Goal: Transaction & Acquisition: Purchase product/service

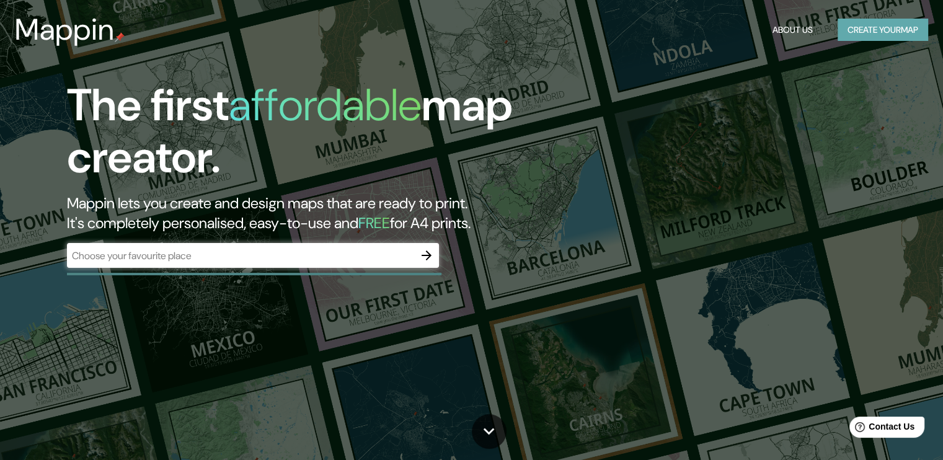
click at [875, 39] on button "Create your map" at bounding box center [882, 30] width 90 height 23
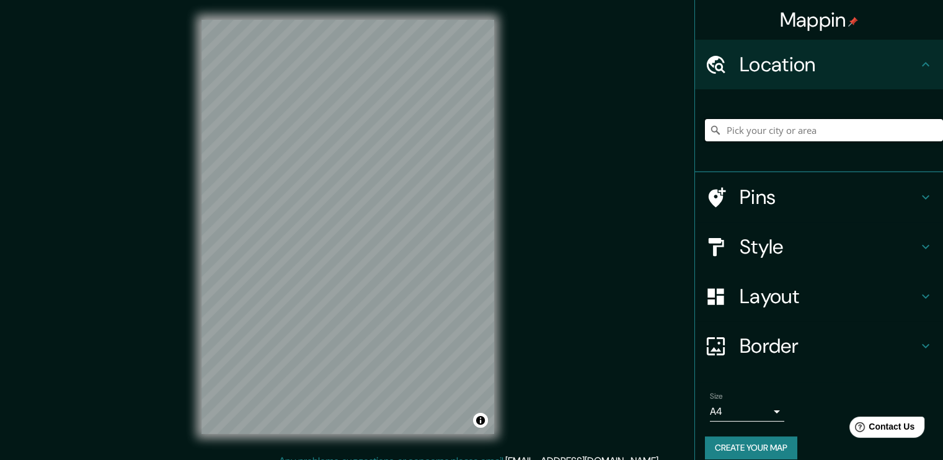
click at [758, 133] on input "Pick your city or area" at bounding box center [824, 130] width 238 height 22
type input "Huancayo, Departamento de Junín, Perú"
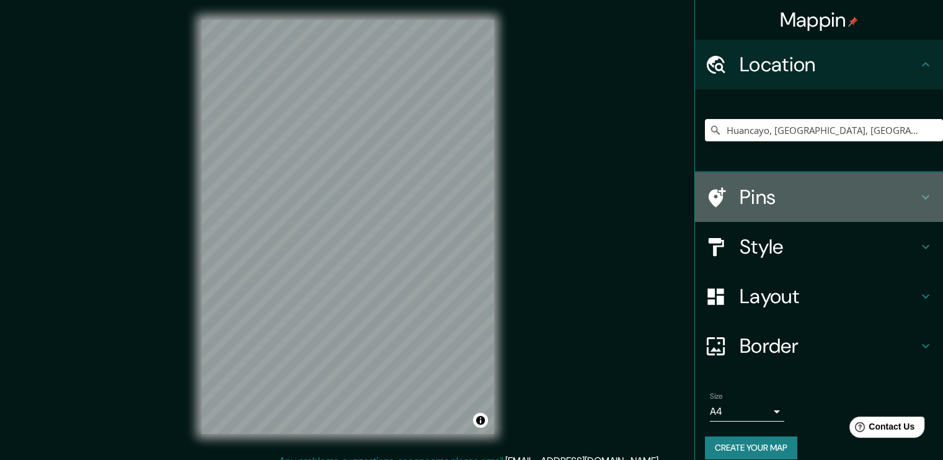
click at [920, 195] on icon at bounding box center [925, 197] width 15 height 15
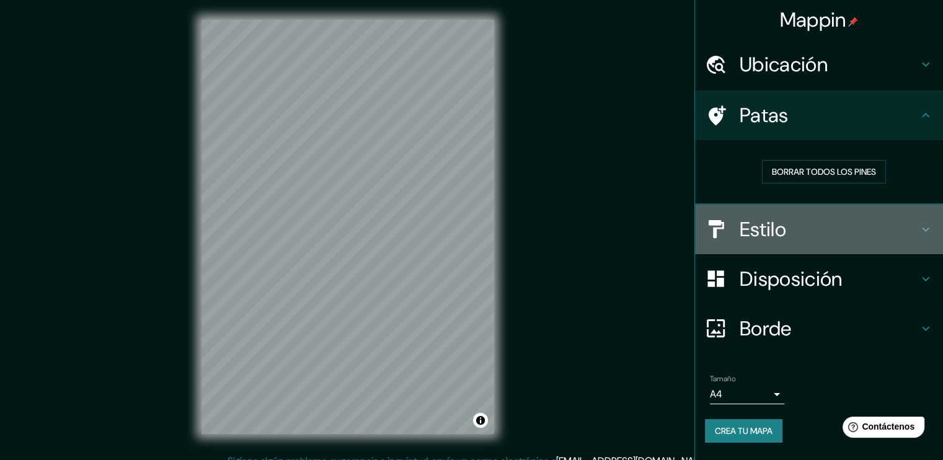
click at [915, 226] on h4 "Estilo" at bounding box center [828, 229] width 179 height 25
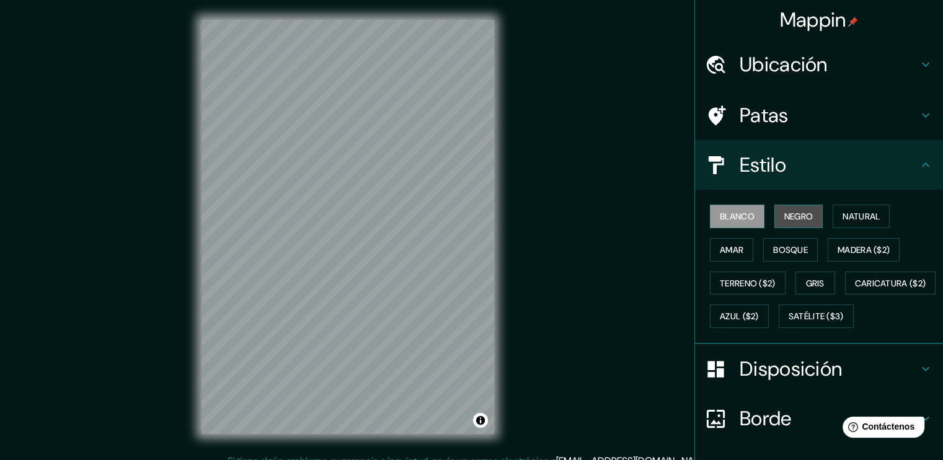
click at [798, 213] on font "Negro" at bounding box center [798, 216] width 29 height 11
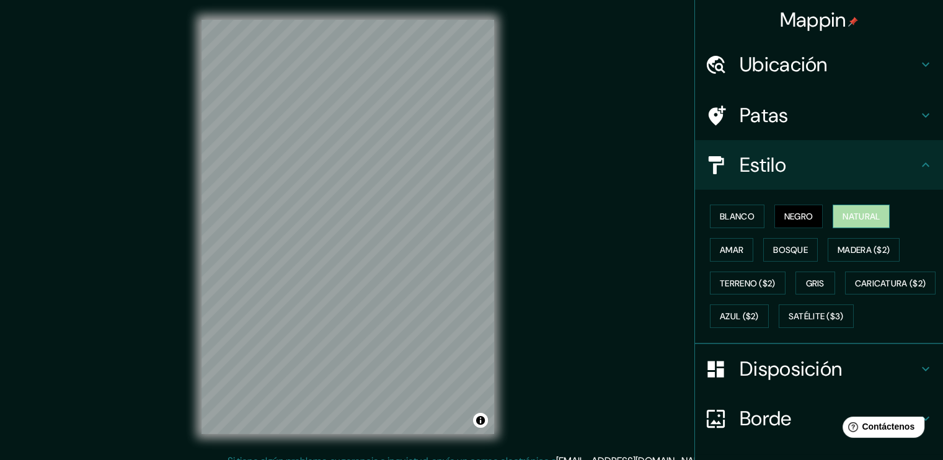
click at [855, 215] on font "Natural" at bounding box center [860, 216] width 37 height 11
click at [736, 248] on button "Amar" at bounding box center [731, 250] width 43 height 24
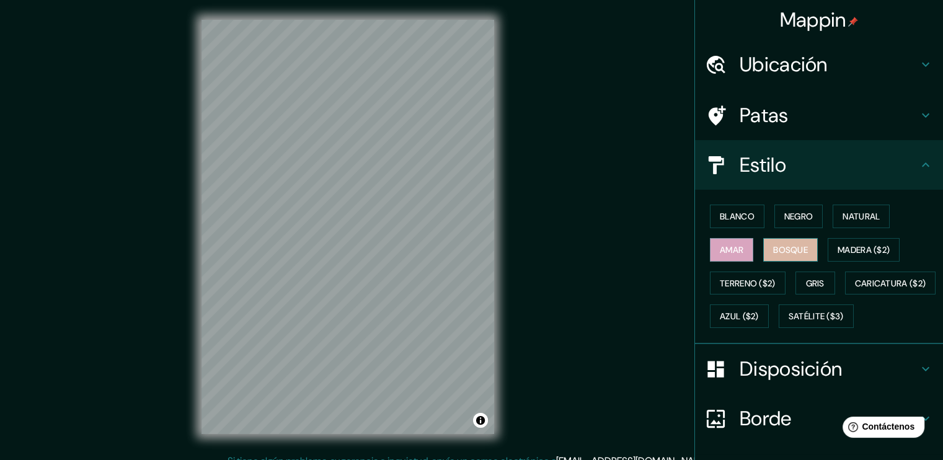
click at [780, 248] on font "Bosque" at bounding box center [790, 249] width 35 height 11
click at [855, 249] on font "Madera ($2)" at bounding box center [863, 249] width 52 height 11
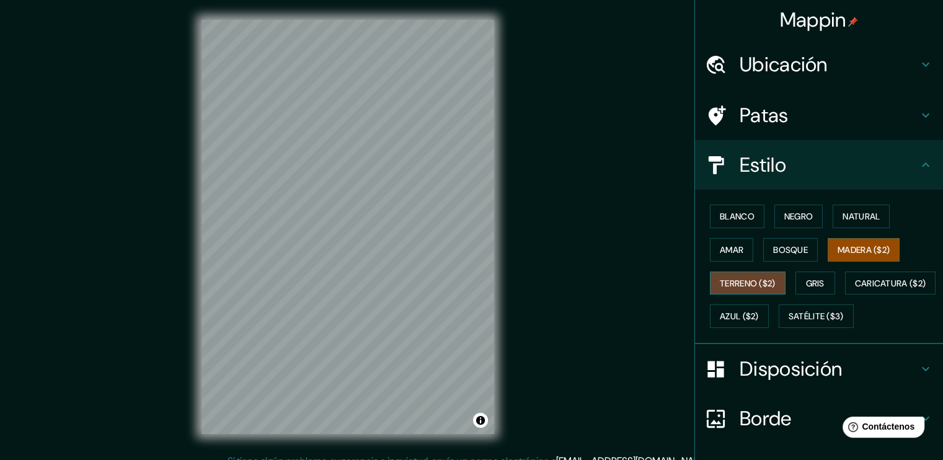
click at [752, 282] on font "Terreno ($2)" at bounding box center [748, 283] width 56 height 11
click at [807, 280] on font "Gris" at bounding box center [815, 283] width 19 height 11
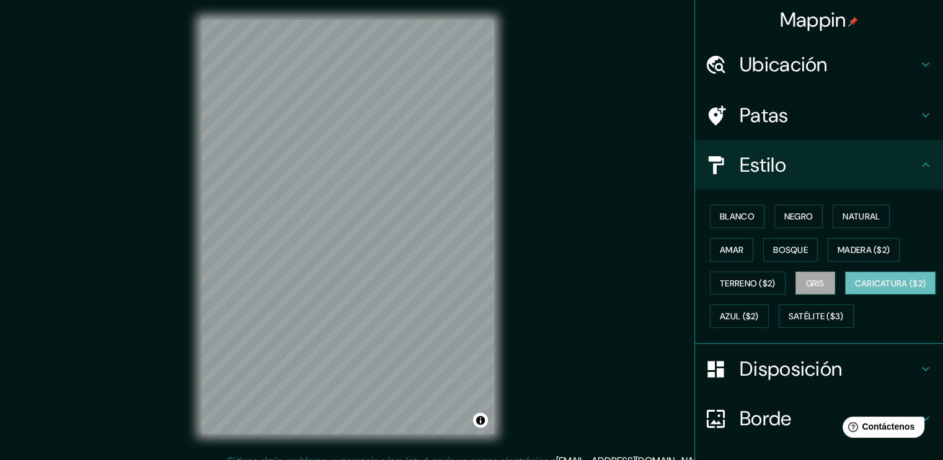
click at [855, 291] on font "Caricatura ($2)" at bounding box center [890, 283] width 71 height 16
click at [759, 315] on font "Azul ($2)" at bounding box center [739, 316] width 39 height 11
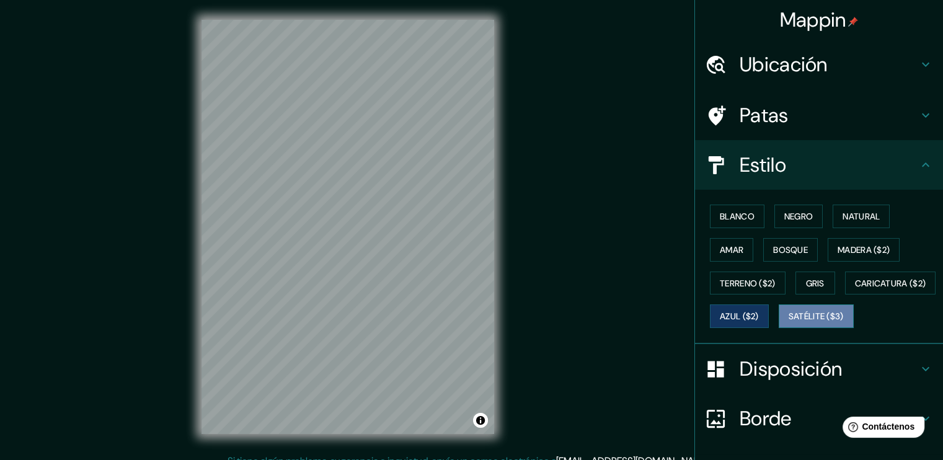
click at [788, 322] on font "Satélite ($3)" at bounding box center [815, 316] width 55 height 11
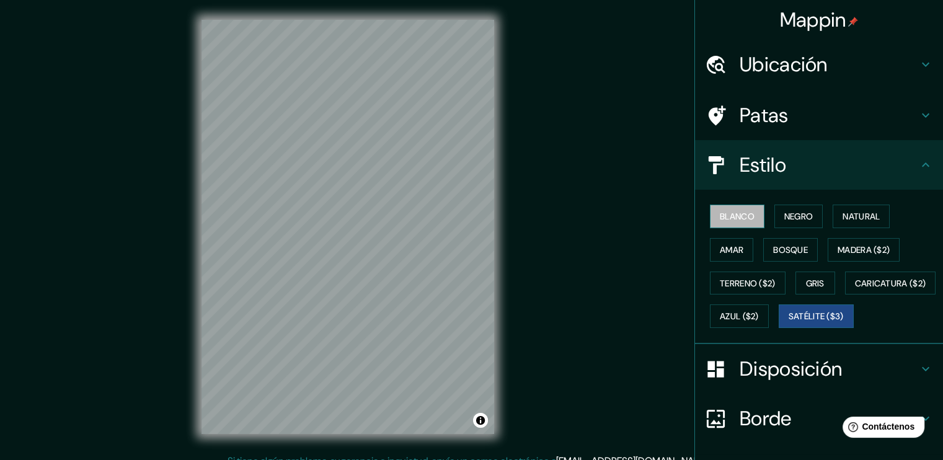
click at [734, 213] on font "Blanco" at bounding box center [737, 216] width 35 height 11
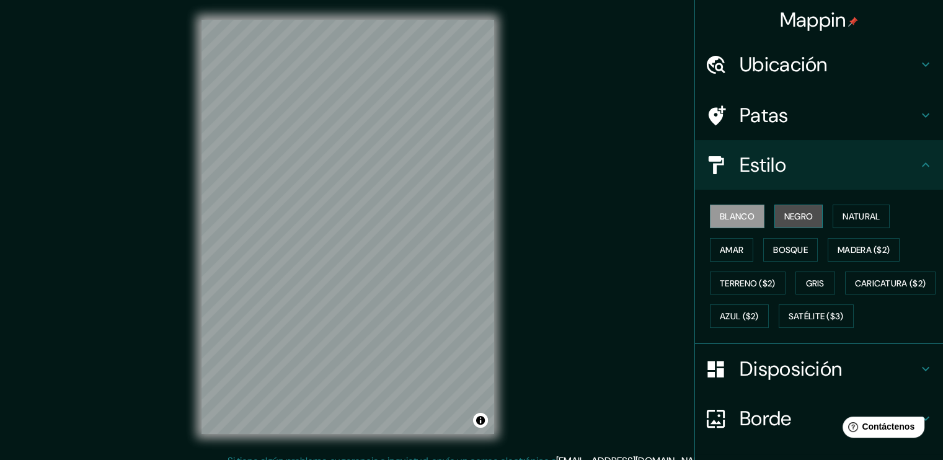
click at [796, 215] on font "Negro" at bounding box center [798, 216] width 29 height 11
click at [735, 218] on font "Blanco" at bounding box center [737, 216] width 35 height 11
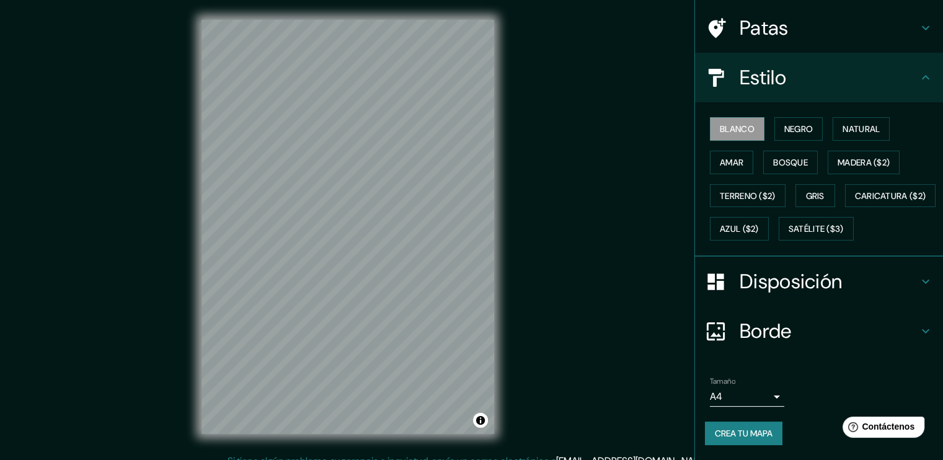
click at [904, 284] on h4 "Disposición" at bounding box center [828, 281] width 179 height 25
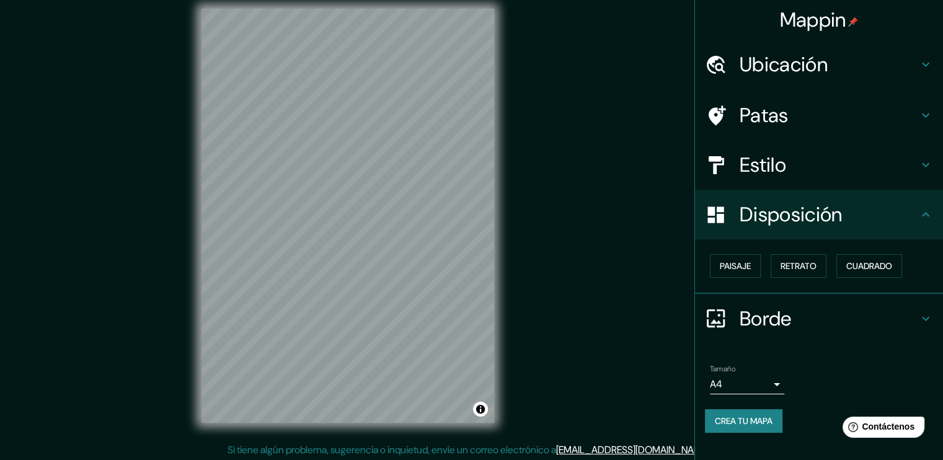
scroll to position [13, 0]
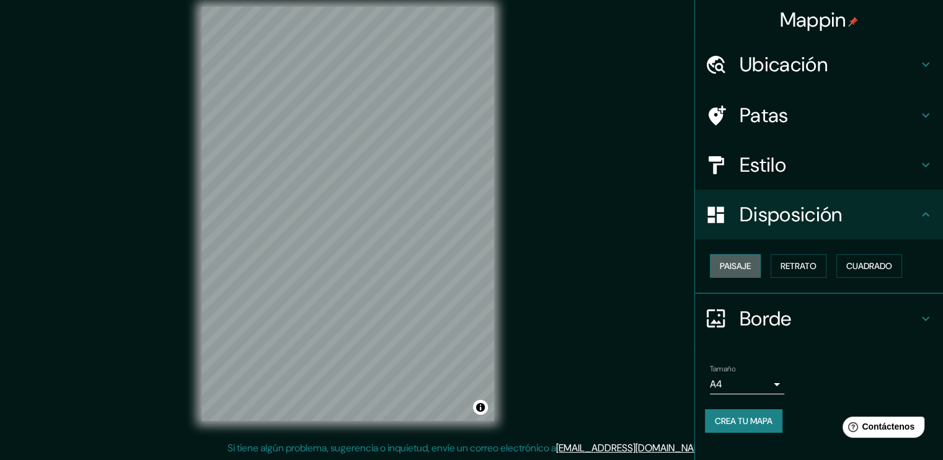
click at [746, 262] on font "Paisaje" at bounding box center [735, 265] width 31 height 11
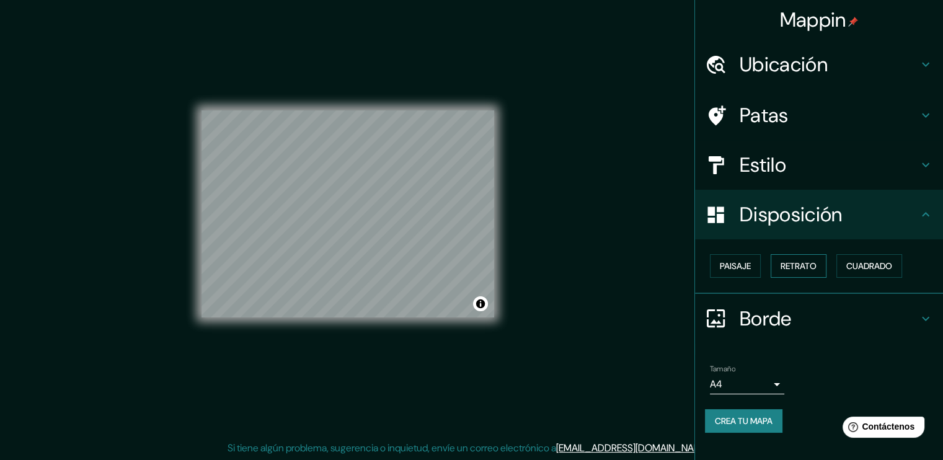
click at [804, 263] on font "Retrato" at bounding box center [798, 265] width 36 height 11
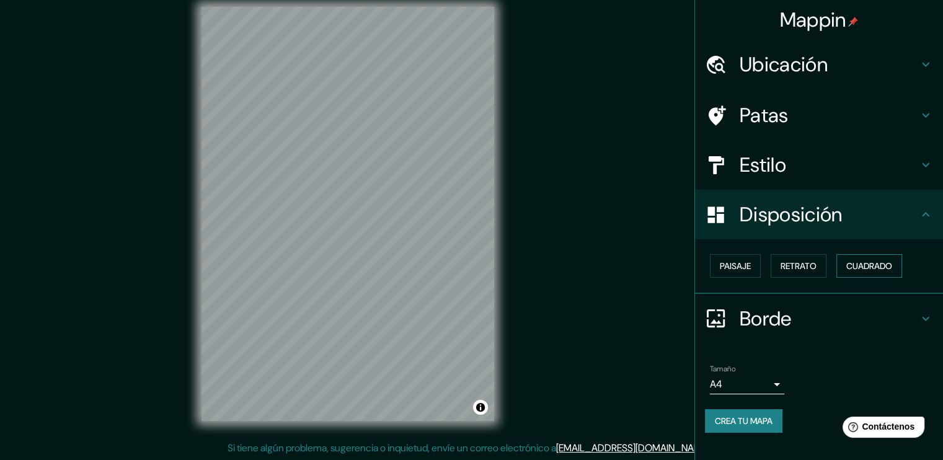
click at [854, 267] on font "Cuadrado" at bounding box center [869, 265] width 46 height 11
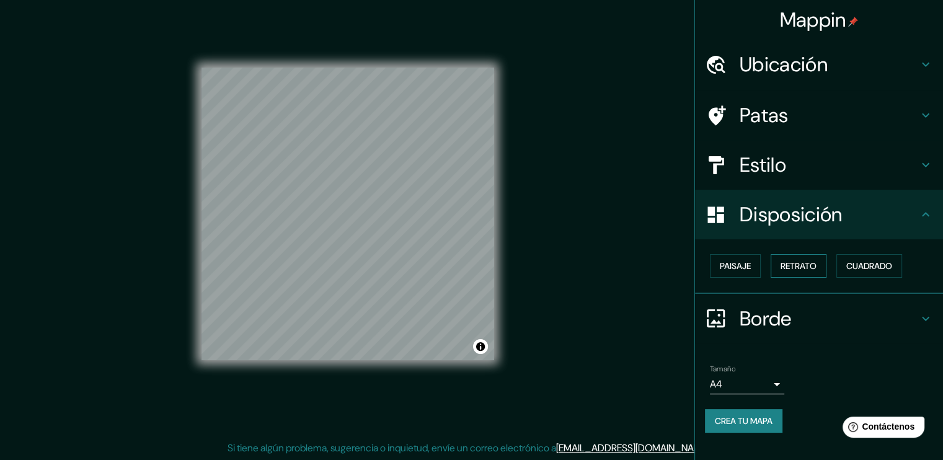
click at [786, 262] on font "Retrato" at bounding box center [798, 265] width 36 height 11
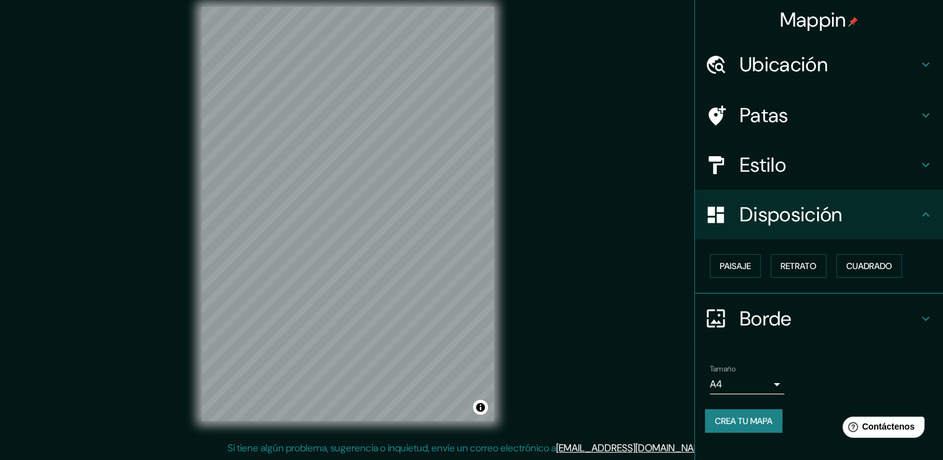
click at [838, 311] on h4 "Borde" at bounding box center [828, 318] width 179 height 25
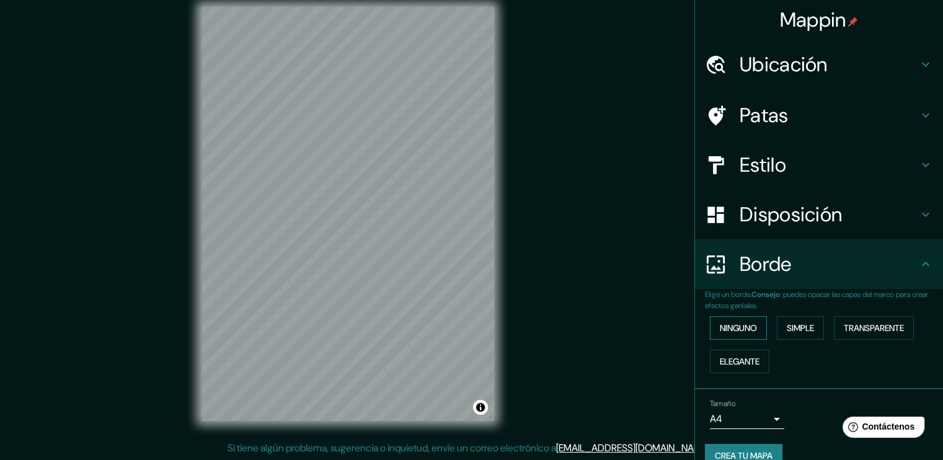
click at [749, 332] on font "Ninguno" at bounding box center [738, 327] width 37 height 11
click at [788, 327] on font "Simple" at bounding box center [800, 327] width 27 height 11
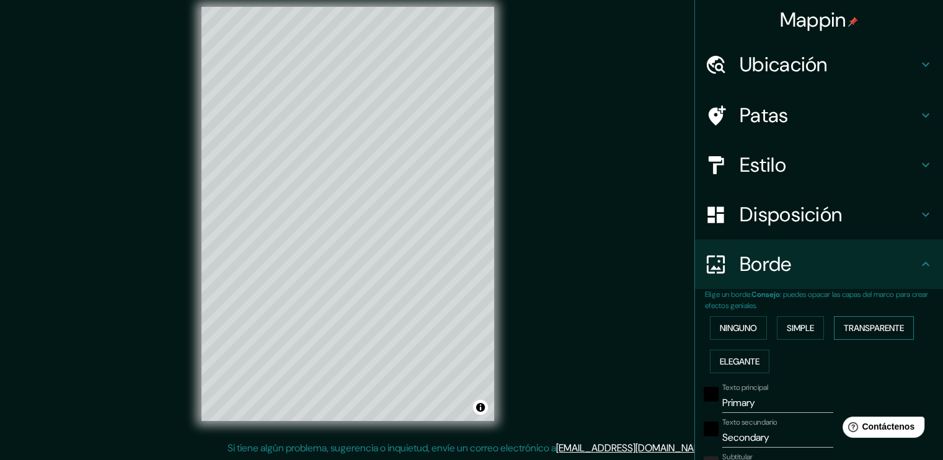
click at [854, 322] on font "Transparente" at bounding box center [874, 327] width 60 height 11
click at [731, 358] on font "Elegante" at bounding box center [740, 361] width 40 height 11
click at [729, 334] on font "Ninguno" at bounding box center [738, 328] width 37 height 16
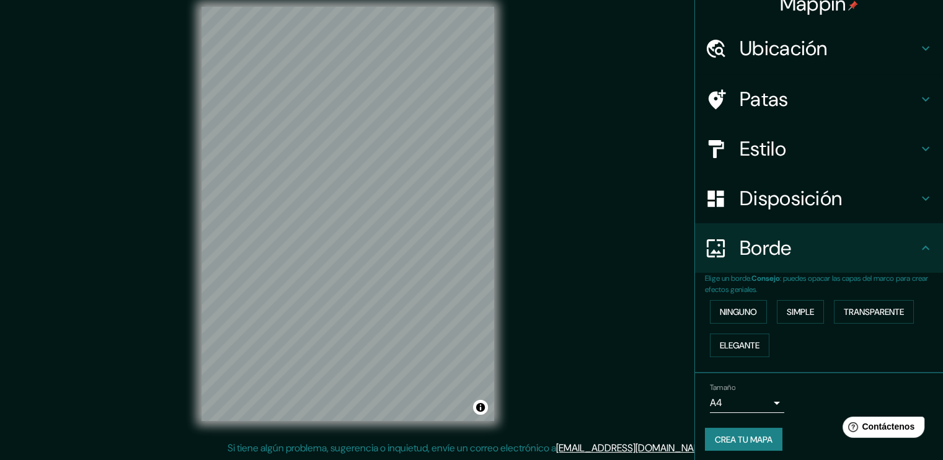
scroll to position [20, 0]
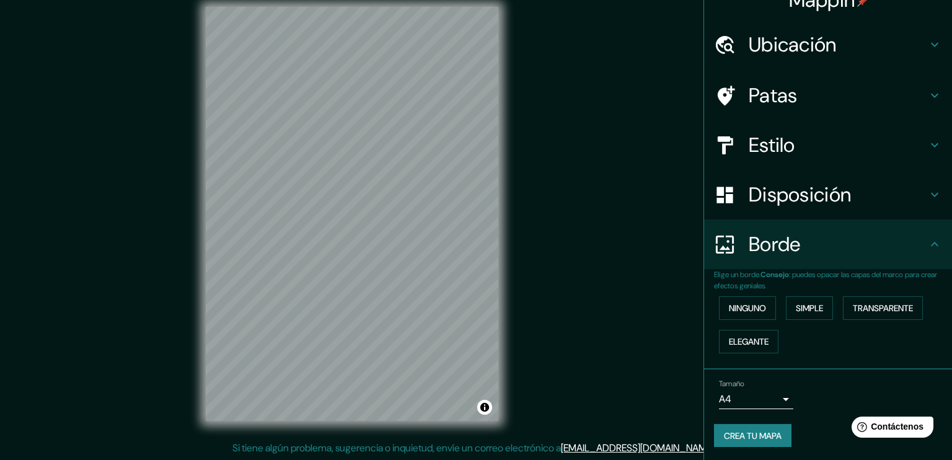
click at [766, 396] on body "Mappin Ubicación Huancayo, Departamento de Junín, Perú Huancayo Departamento de…" at bounding box center [476, 217] width 952 height 460
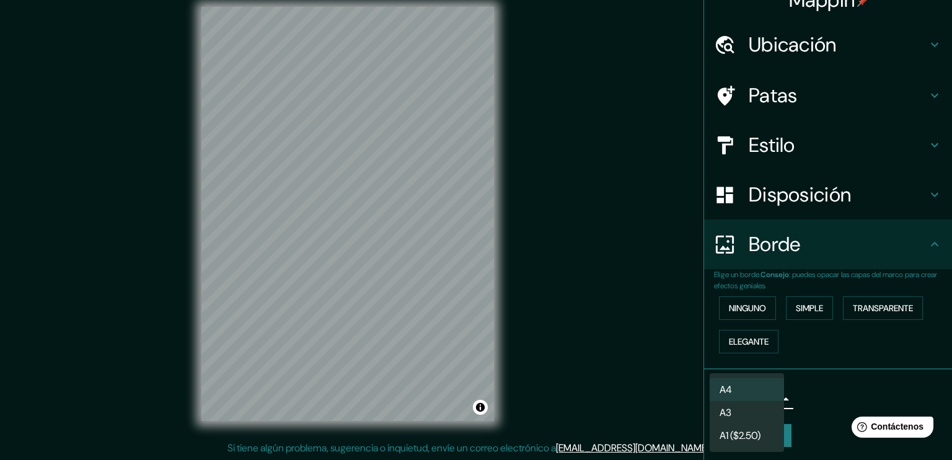
click at [762, 408] on li "A3" at bounding box center [747, 412] width 74 height 23
type input "a4"
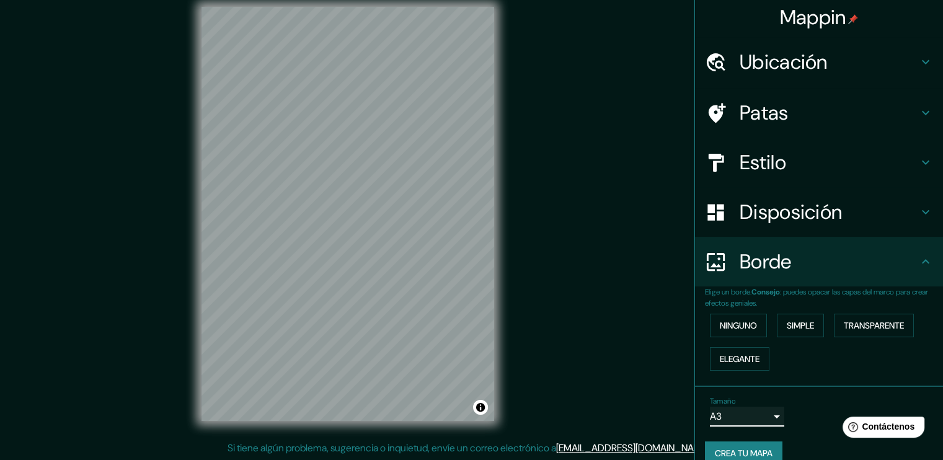
scroll to position [0, 0]
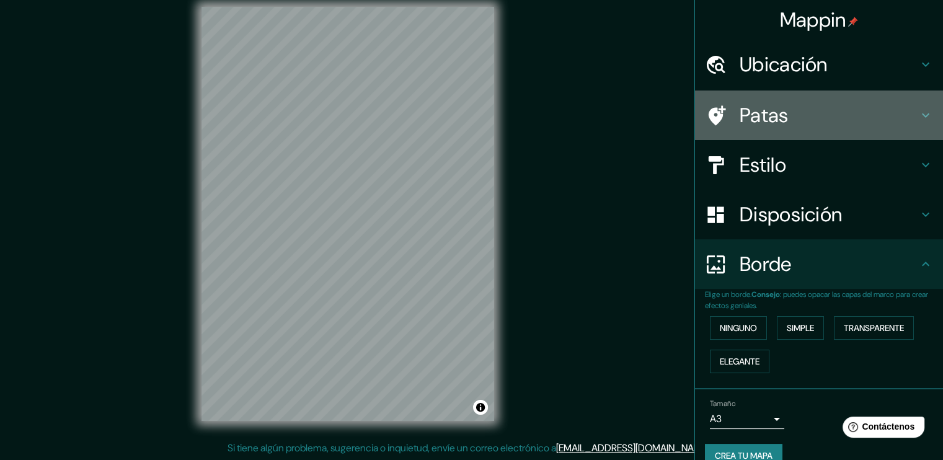
click at [798, 97] on div "Patas" at bounding box center [819, 115] width 248 height 50
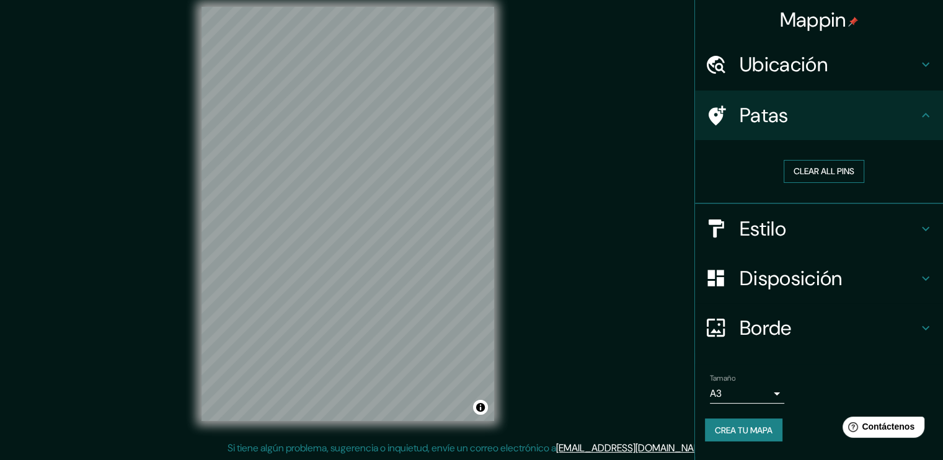
click at [821, 175] on button "Clear all pins" at bounding box center [823, 171] width 81 height 23
click at [826, 170] on button "Clear all pins" at bounding box center [823, 171] width 81 height 23
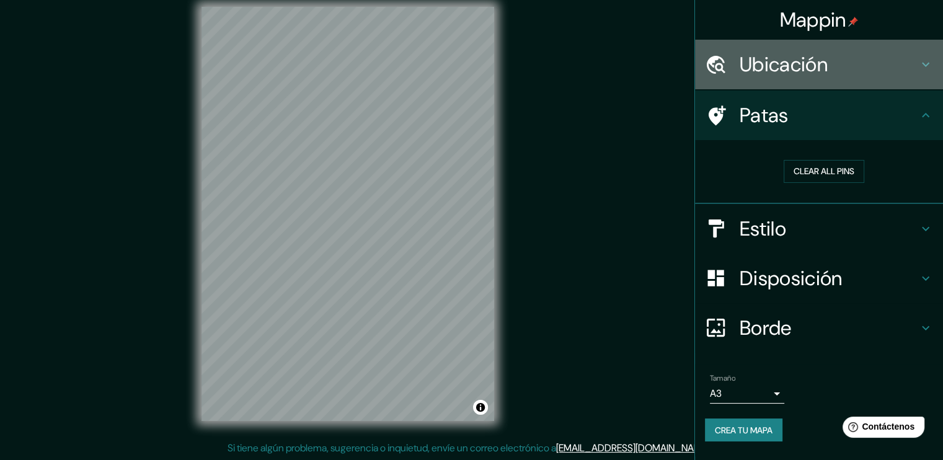
click at [864, 72] on h4 "Ubicación" at bounding box center [828, 64] width 179 height 25
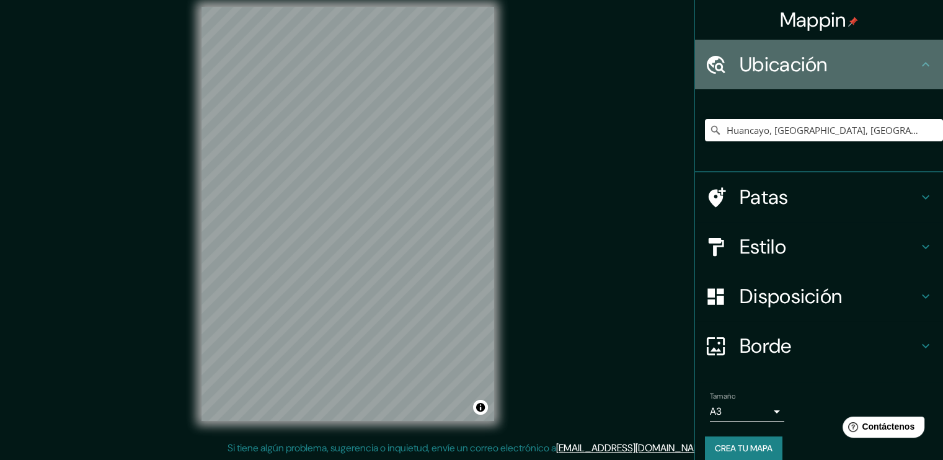
click at [858, 61] on h4 "Ubicación" at bounding box center [828, 64] width 179 height 25
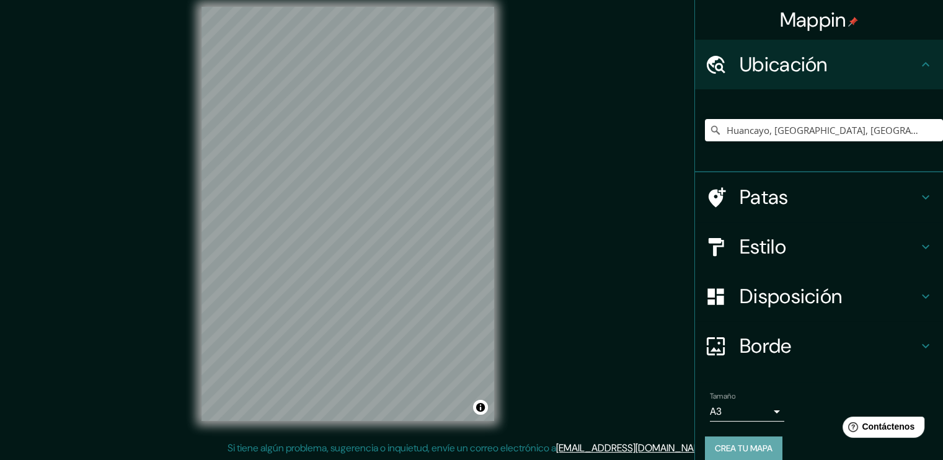
click at [751, 444] on font "Crea tu mapa" at bounding box center [744, 448] width 58 height 11
drag, startPoint x: 383, startPoint y: 240, endPoint x: 390, endPoint y: 252, distance: 13.9
click at [391, 252] on div at bounding box center [393, 252] width 10 height 10
click at [918, 64] on icon at bounding box center [925, 64] width 15 height 15
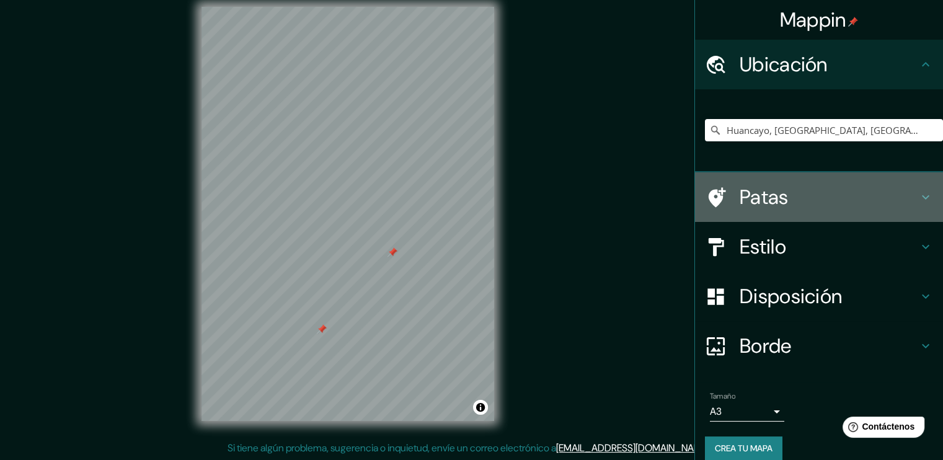
click at [819, 195] on h4 "Patas" at bounding box center [828, 197] width 179 height 25
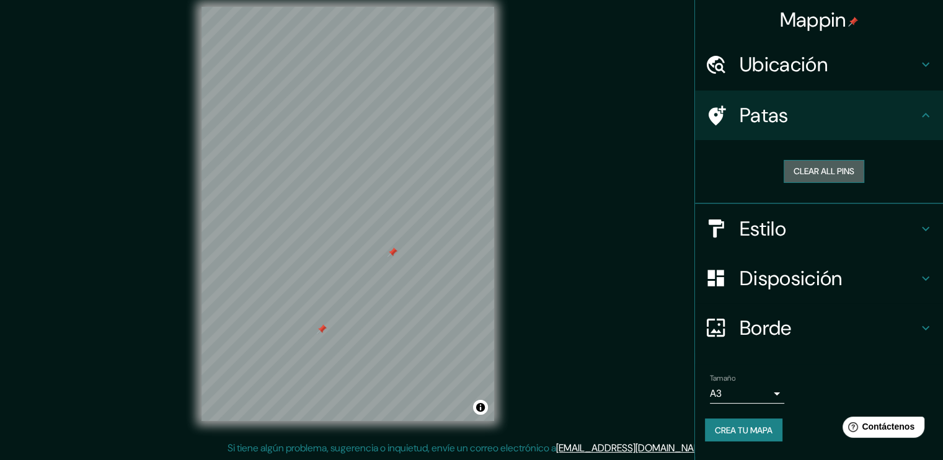
drag, startPoint x: 836, startPoint y: 170, endPoint x: 793, endPoint y: 172, distance: 42.8
click at [832, 170] on button "Clear all pins" at bounding box center [823, 171] width 81 height 23
click at [827, 169] on button "Clear all pins" at bounding box center [823, 171] width 81 height 23
click at [799, 226] on h4 "Estilo" at bounding box center [828, 228] width 179 height 25
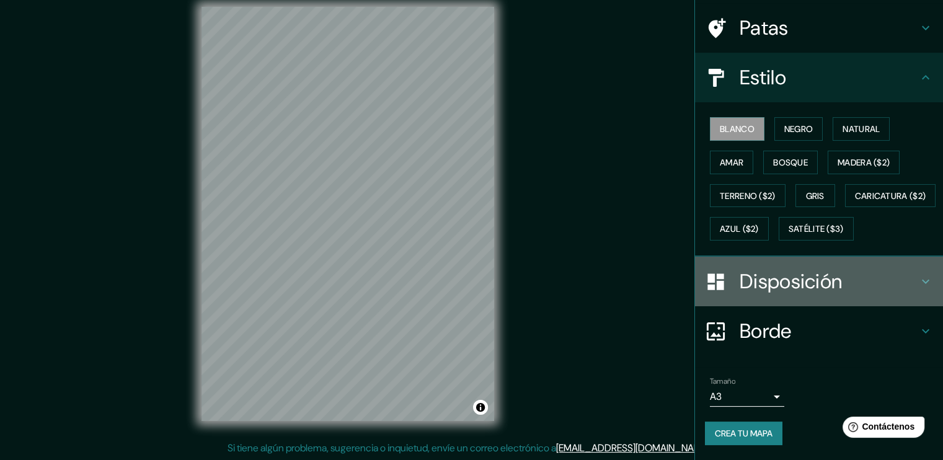
click at [816, 294] on font "Disposición" at bounding box center [790, 281] width 102 height 26
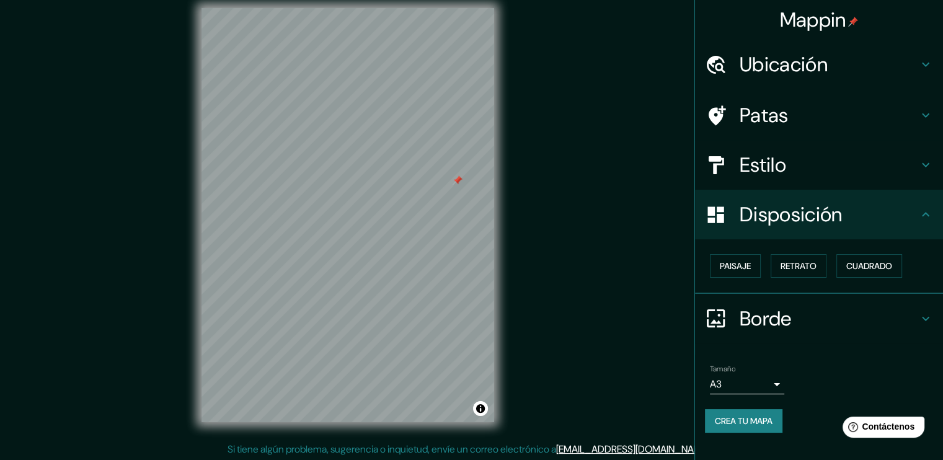
scroll to position [13, 0]
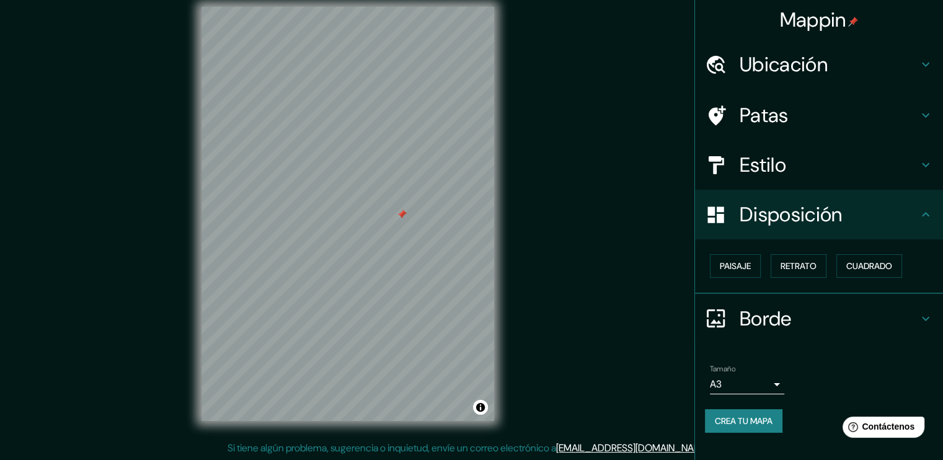
click at [862, 74] on h4 "Ubicación" at bounding box center [828, 64] width 179 height 25
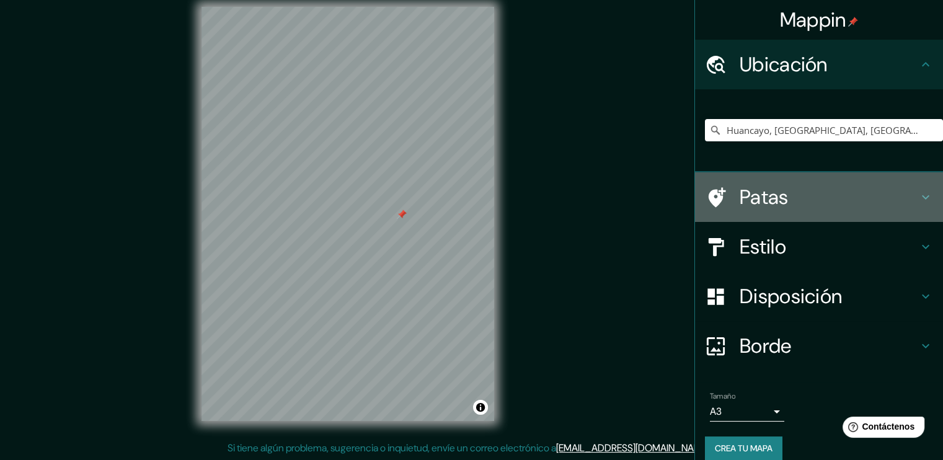
click at [798, 188] on h4 "Patas" at bounding box center [828, 197] width 179 height 25
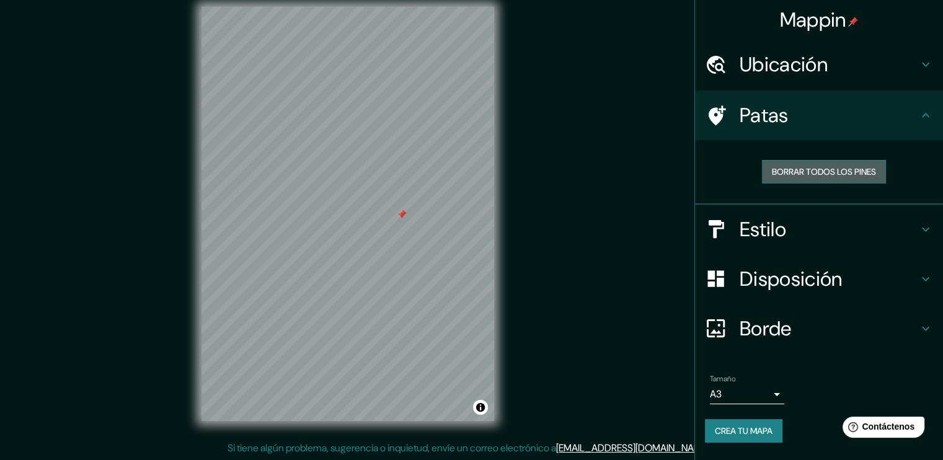
click at [822, 170] on font "Borrar todos los pines" at bounding box center [824, 171] width 104 height 11
click at [756, 435] on font "Crea tu mapa" at bounding box center [744, 431] width 58 height 16
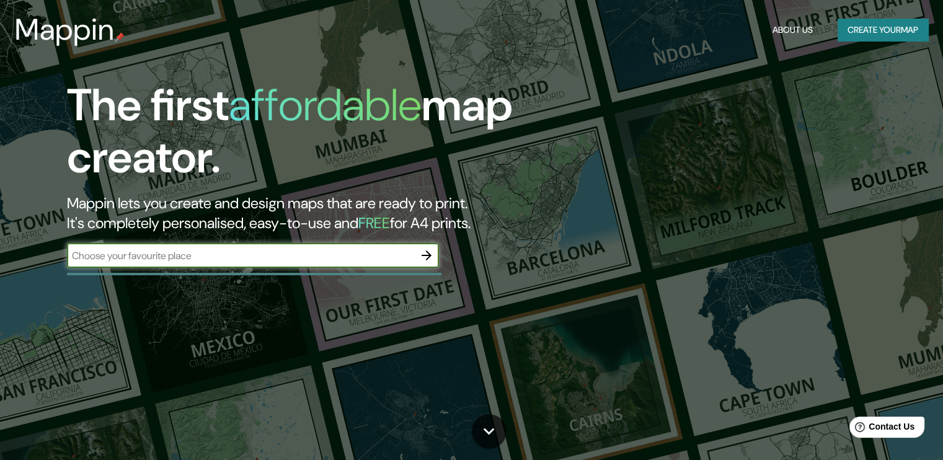
click at [250, 258] on input "text" at bounding box center [240, 256] width 347 height 14
type input "huancayo"
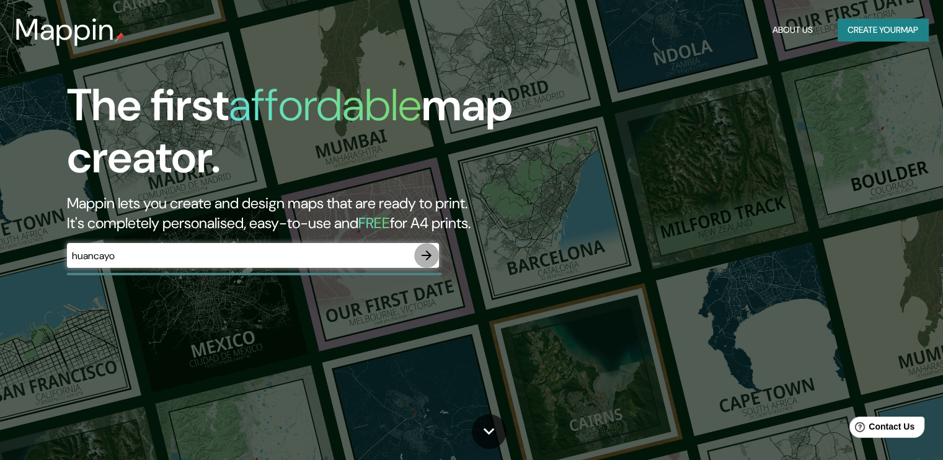
click at [426, 256] on icon "button" at bounding box center [426, 255] width 15 height 15
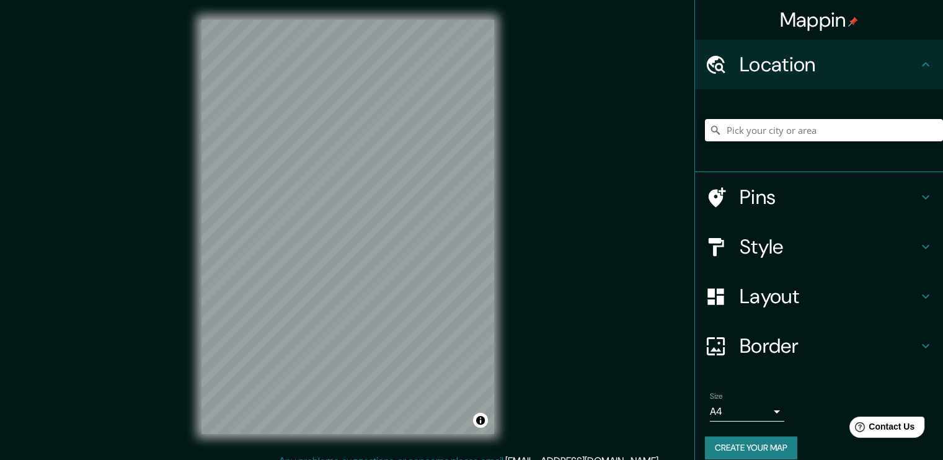
click at [822, 302] on h4 "Layout" at bounding box center [828, 296] width 179 height 25
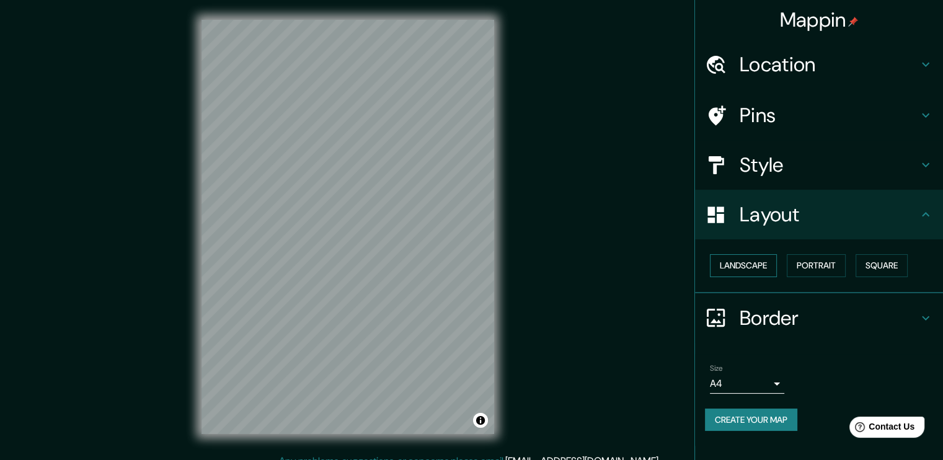
click at [763, 265] on button "Landscape" at bounding box center [743, 265] width 67 height 23
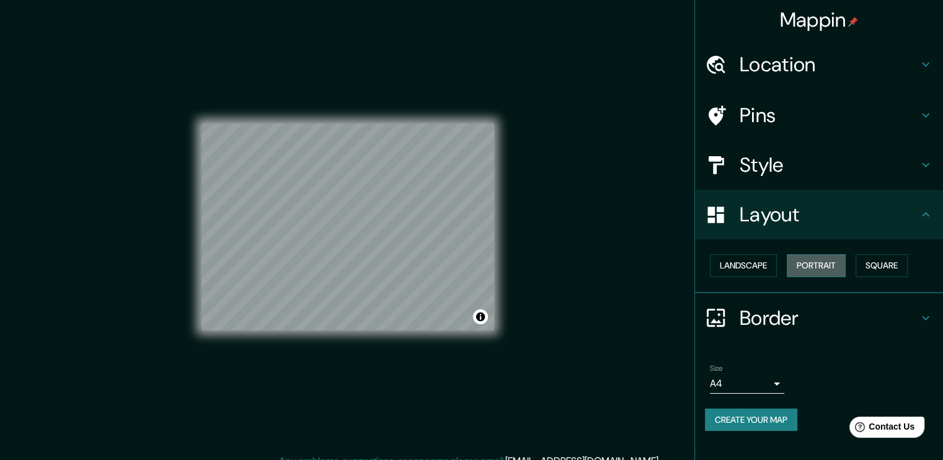
click at [806, 263] on button "Portrait" at bounding box center [816, 265] width 59 height 23
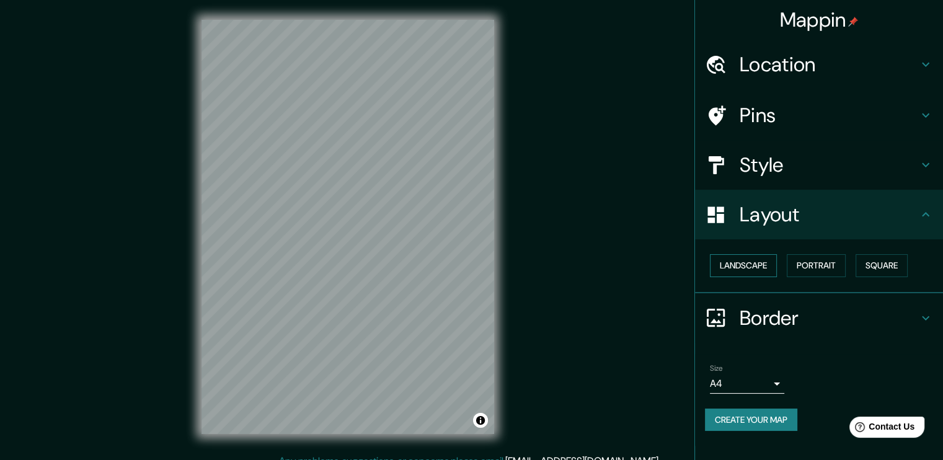
click at [758, 262] on button "Landscape" at bounding box center [743, 265] width 67 height 23
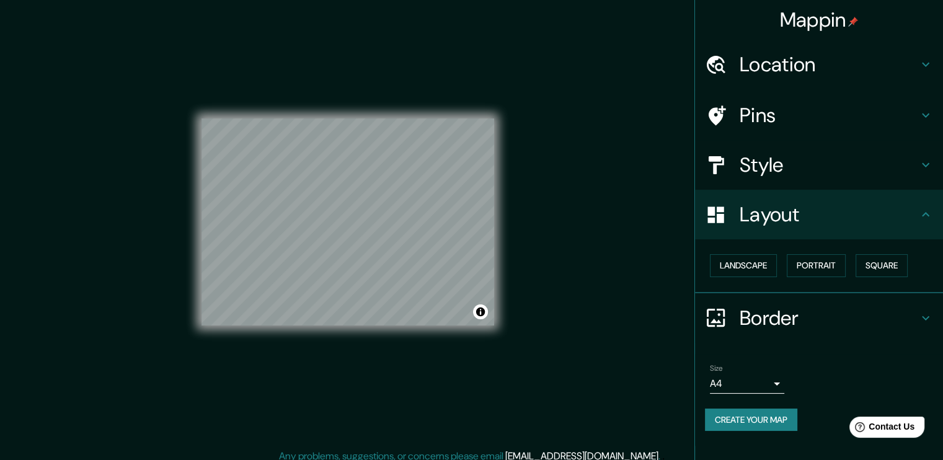
scroll to position [13, 0]
